Goal: Task Accomplishment & Management: Complete application form

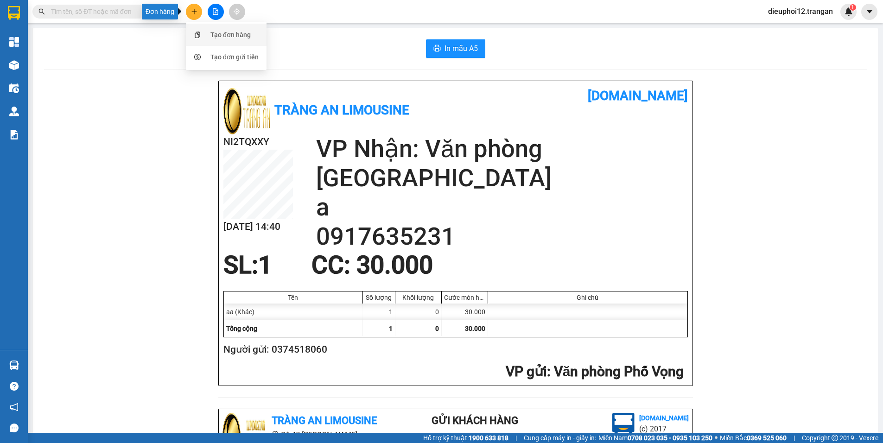
click at [216, 33] on div "Tạo đơn hàng" at bounding box center [231, 35] width 40 height 10
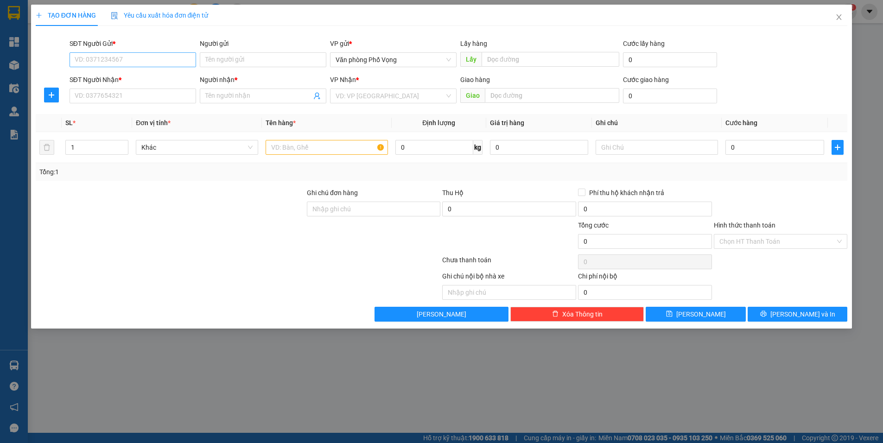
click at [136, 61] on input "SĐT Người Gửi *" at bounding box center [133, 59] width 127 height 15
click at [122, 58] on input "0961208669" at bounding box center [133, 59] width 127 height 15
type input "0961208669"
click at [103, 98] on input "SĐT Người Nhận *" at bounding box center [133, 96] width 127 height 15
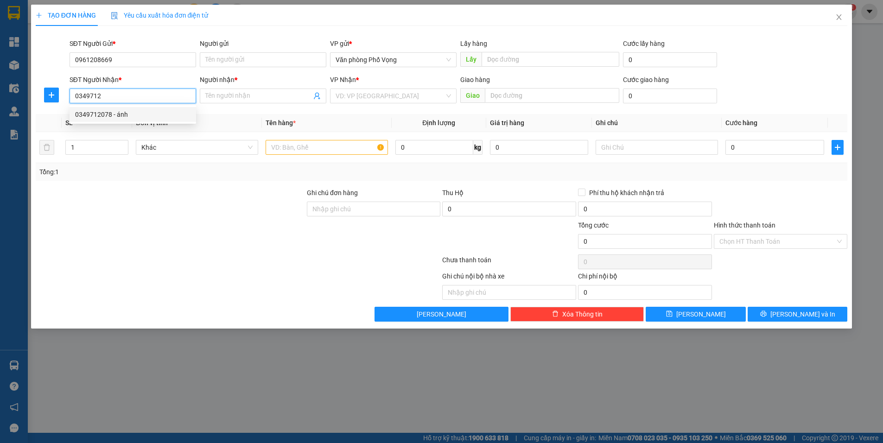
click at [100, 112] on div "0349712078 - ánh" at bounding box center [132, 114] width 115 height 10
type input "0349712078"
type input "ánh"
type input "30.000"
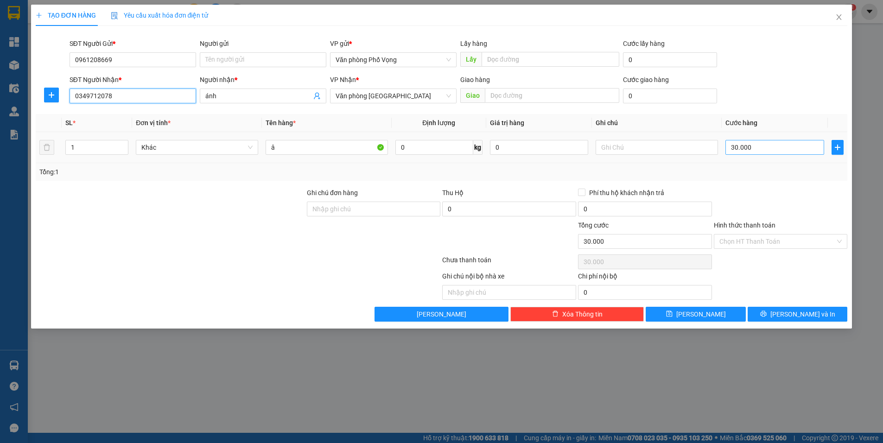
type input "0349712078"
click at [752, 148] on input "30.000" at bounding box center [775, 147] width 99 height 15
type input "4"
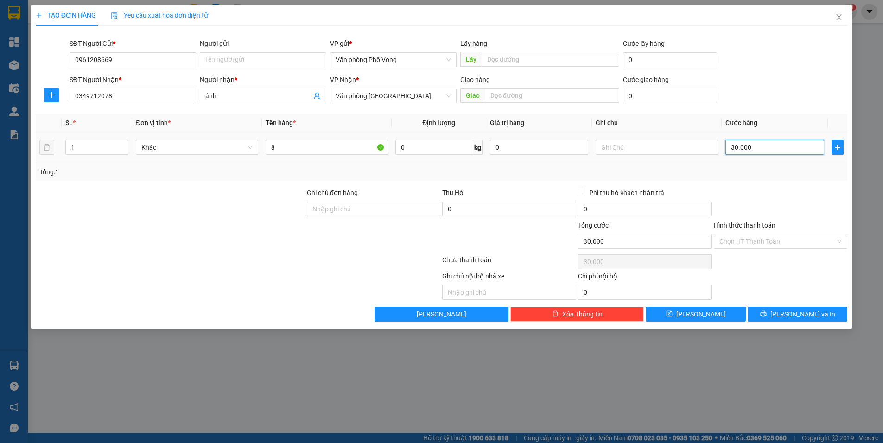
type input "4"
type input "40"
type input "400"
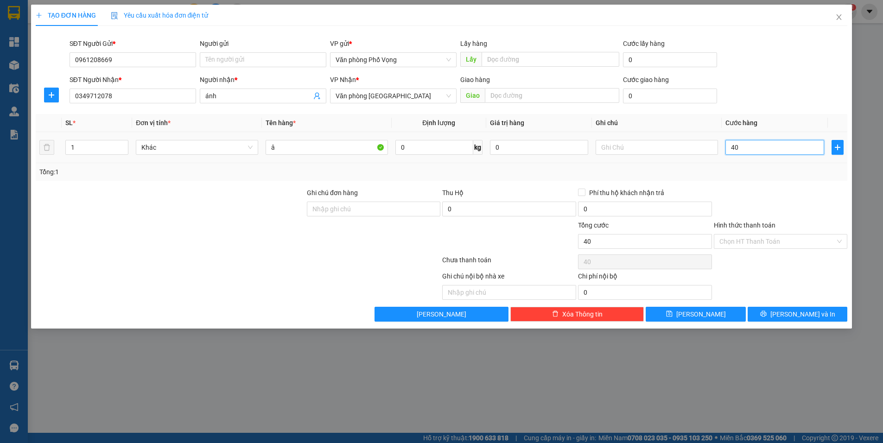
type input "400"
type input "4.000"
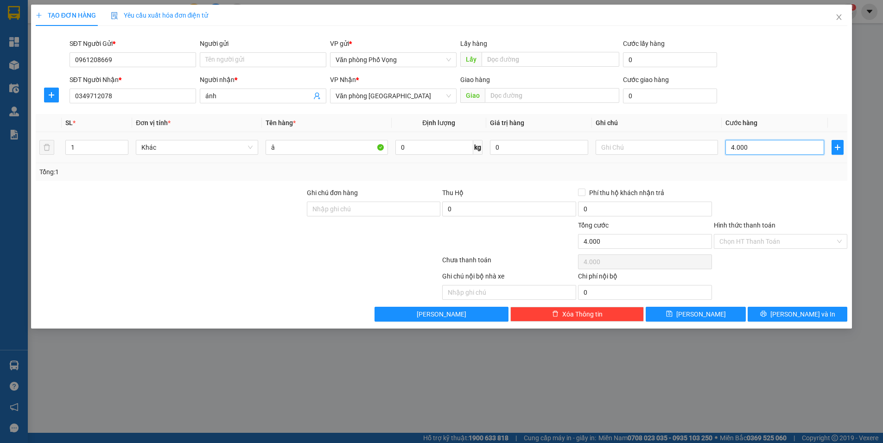
type input "40.000"
click at [805, 314] on span "[PERSON_NAME] và In" at bounding box center [803, 314] width 65 height 10
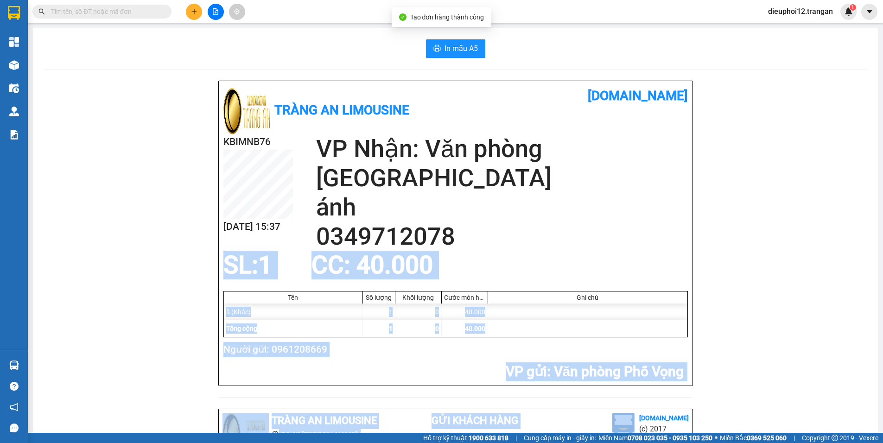
drag, startPoint x: 875, startPoint y: 235, endPoint x: 881, endPoint y: 415, distance: 180.0
click at [881, 415] on main "In mẫu A5 Tràng An Limousine [DOMAIN_NAME] KBIMNB76 [DATE] 15:37 VP Nhận: Văn p…" at bounding box center [441, 216] width 883 height 433
click at [832, 308] on div "Tràng An Limousine [DOMAIN_NAME] KBIMNB76 [DATE] 15:37 VP Nhận: Văn phòng [GEOG…" at bounding box center [455, 394] width 823 height 626
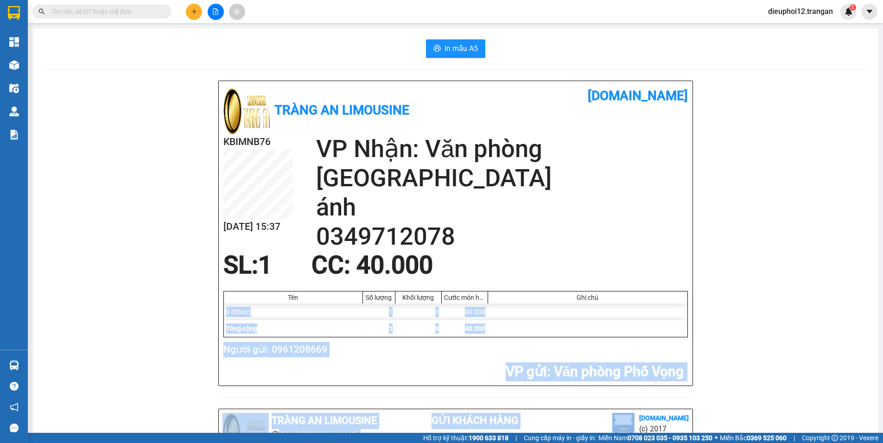
drag, startPoint x: 875, startPoint y: 251, endPoint x: 877, endPoint y: 421, distance: 169.3
click at [877, 421] on main "In mẫu A5 Tràng An Limousine [DOMAIN_NAME] KBIMNB76 [DATE] 15:37 VP Nhận: Văn p…" at bounding box center [441, 216] width 883 height 433
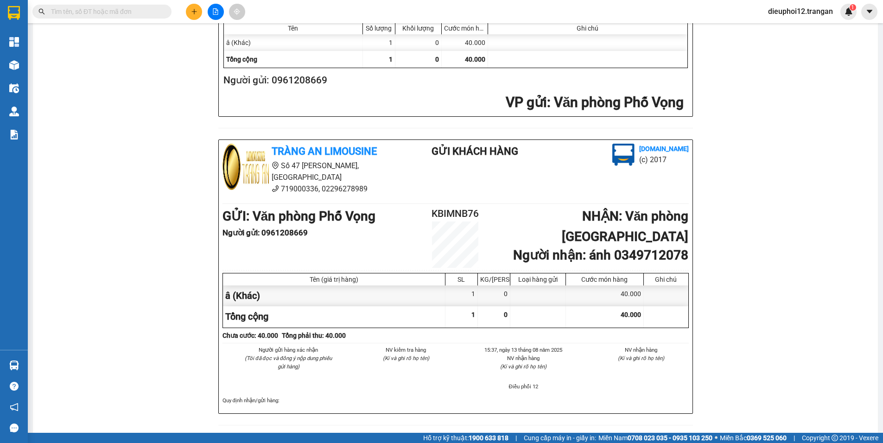
click at [833, 253] on div "Tràng An Limousine [DOMAIN_NAME] KBIMNB76 [DATE] 15:37 VP Nhận: Văn phòng [GEOG…" at bounding box center [455, 124] width 823 height 626
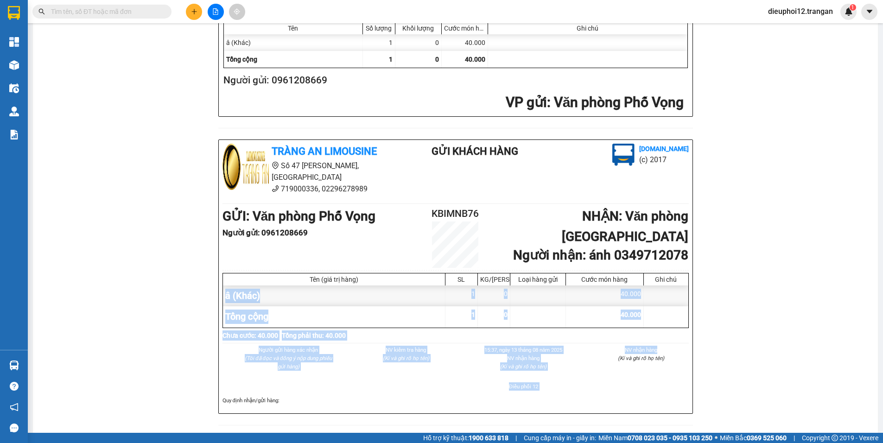
drag, startPoint x: 875, startPoint y: 257, endPoint x: 875, endPoint y: 332, distance: 74.7
click at [875, 332] on main "In mẫu A5 Tràng An Limousine [DOMAIN_NAME] KBIMNB76 [DATE] 15:37 VP Nhận: Văn p…" at bounding box center [441, 216] width 883 height 433
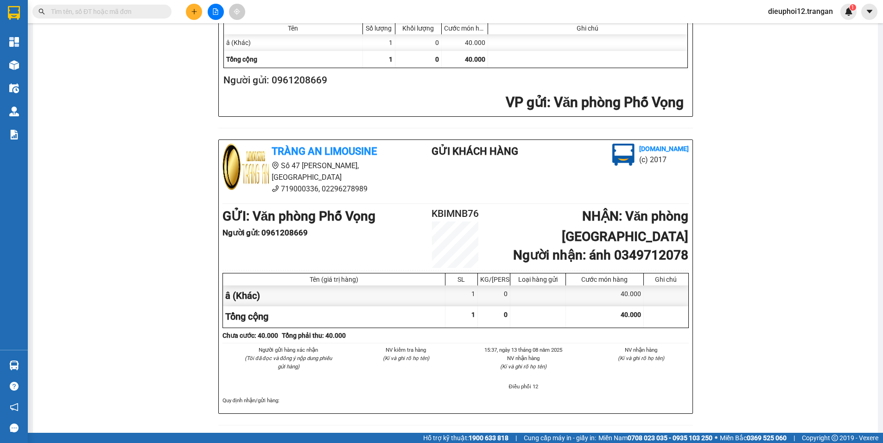
click at [791, 262] on div "Tràng An Limousine [DOMAIN_NAME] KBIMNB76 [DATE] 15:37 VP Nhận: Văn phòng [GEOG…" at bounding box center [455, 124] width 823 height 626
